Goal: Task Accomplishment & Management: Use online tool/utility

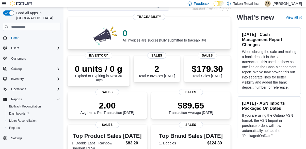
scroll to position [33, 0]
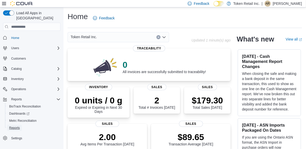
click at [16, 125] on span "Reports" at bounding box center [14, 127] width 11 height 6
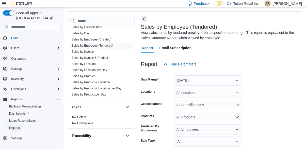
scroll to position [17, 0]
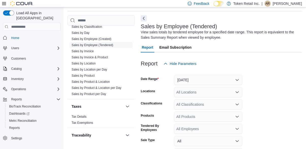
click at [108, 47] on link "Sales by Employee (Tendered)" at bounding box center [93, 45] width 42 height 4
click at [224, 83] on button "[DATE]" at bounding box center [208, 80] width 68 height 10
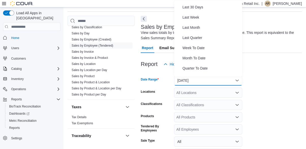
scroll to position [76, 0]
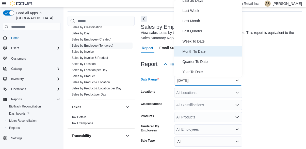
click at [202, 51] on span "Month To Date" at bounding box center [211, 51] width 58 height 6
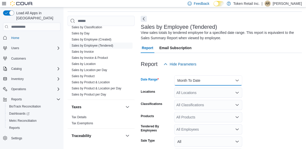
scroll to position [39, 0]
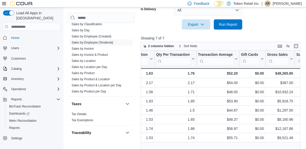
scroll to position [0, 158]
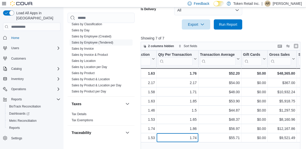
click at [170, 138] on div "1.74" at bounding box center [177, 137] width 39 height 6
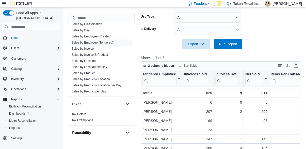
scroll to position [132, 0]
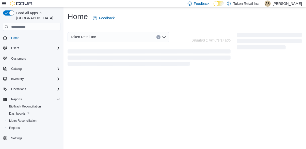
scroll to position [24, 0]
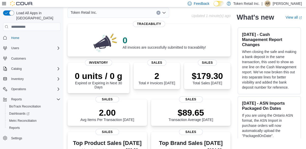
click at [288, 6] on p "[PERSON_NAME]" at bounding box center [287, 4] width 29 height 6
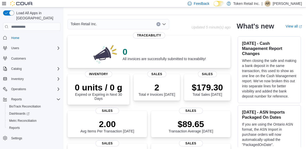
scroll to position [0, 0]
